Goal: Navigation & Orientation: Go to known website

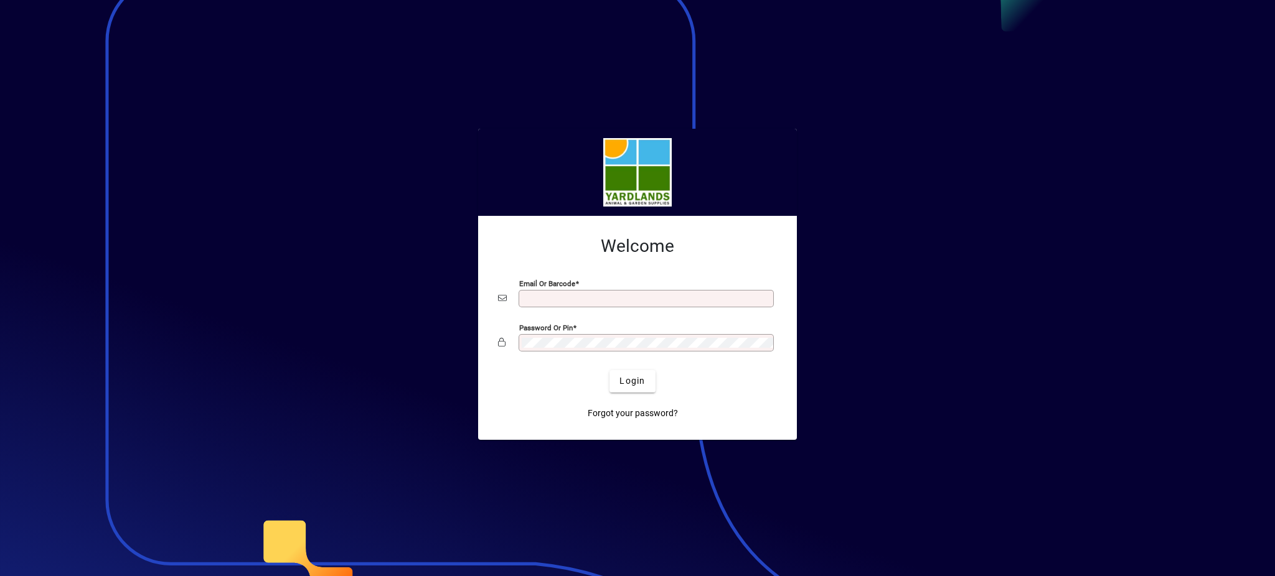
type input "**********"
click at [571, 336] on div "Password or Pin" at bounding box center [645, 342] width 255 height 17
click at [513, 349] on div "Password or Pin" at bounding box center [637, 343] width 279 height 24
click at [609, 370] on button "Login" at bounding box center [631, 381] width 45 height 22
